Goal: Find specific page/section: Find specific page/section

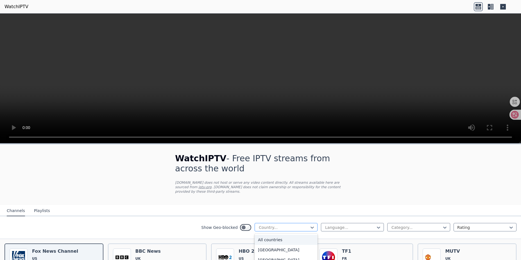
click at [304, 225] on div at bounding box center [283, 228] width 51 height 6
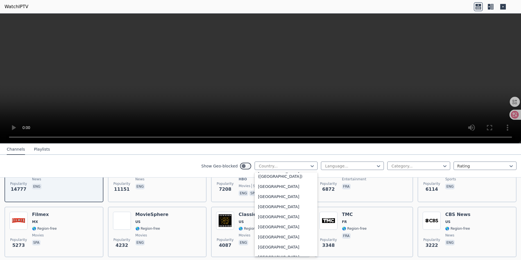
scroll to position [1313, 0]
click at [266, 239] on div "[GEOGRAPHIC_DATA]" at bounding box center [286, 237] width 63 height 10
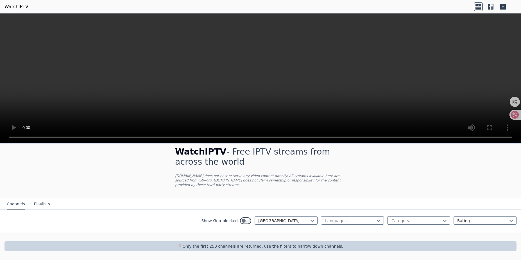
scroll to position [2, 0]
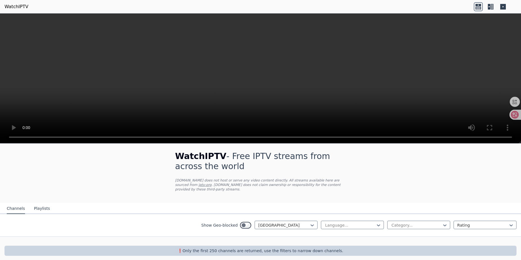
click at [235, 203] on nav "Channels Playlists" at bounding box center [260, 208] width 521 height 11
click at [310, 223] on icon at bounding box center [312, 226] width 6 height 6
click at [346, 224] on div "Language..." at bounding box center [352, 225] width 63 height 8
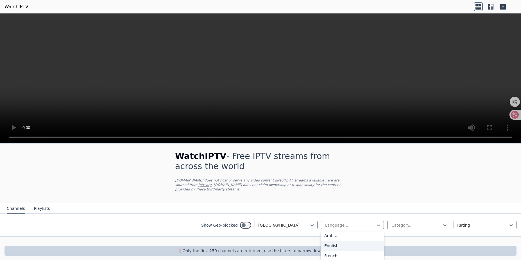
scroll to position [12, 0]
click at [338, 252] on div "French" at bounding box center [352, 257] width 63 height 10
